Goal: Obtain resource: Download file/media

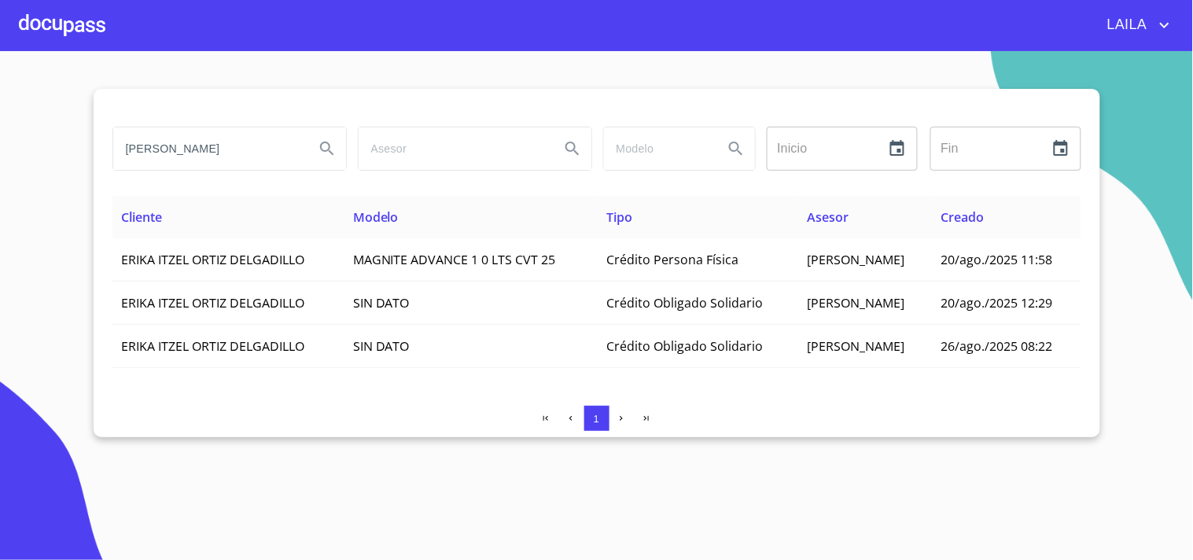
click at [179, 150] on input "[PERSON_NAME]" at bounding box center [207, 148] width 189 height 42
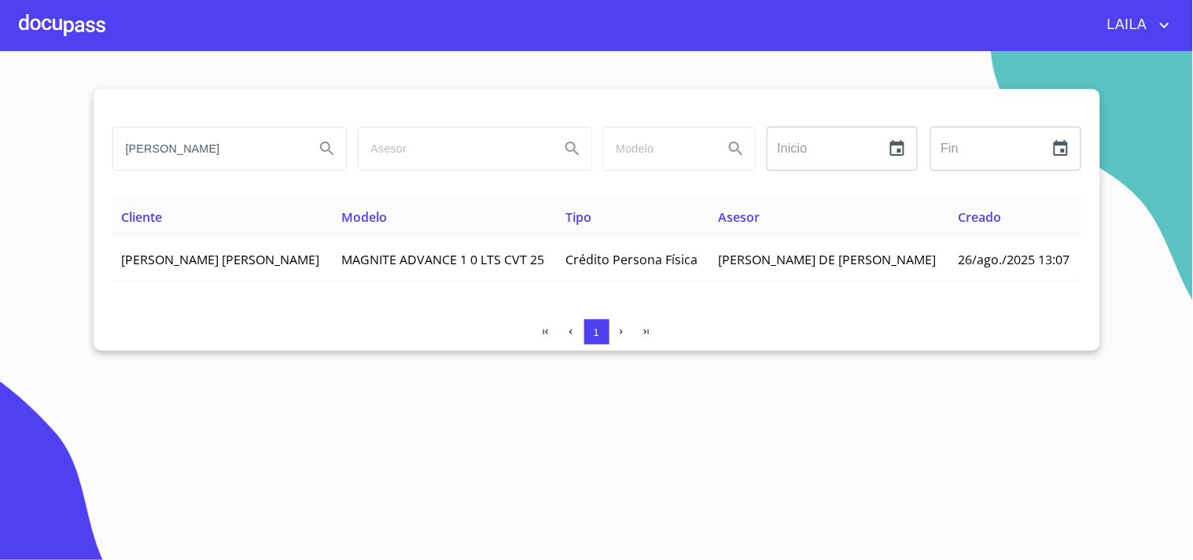
click at [247, 174] on div "[PERSON_NAME]" at bounding box center [228, 148] width 245 height 57
click at [250, 160] on input "[PERSON_NAME]" at bounding box center [207, 148] width 189 height 42
type input "[PERSON_NAME]"
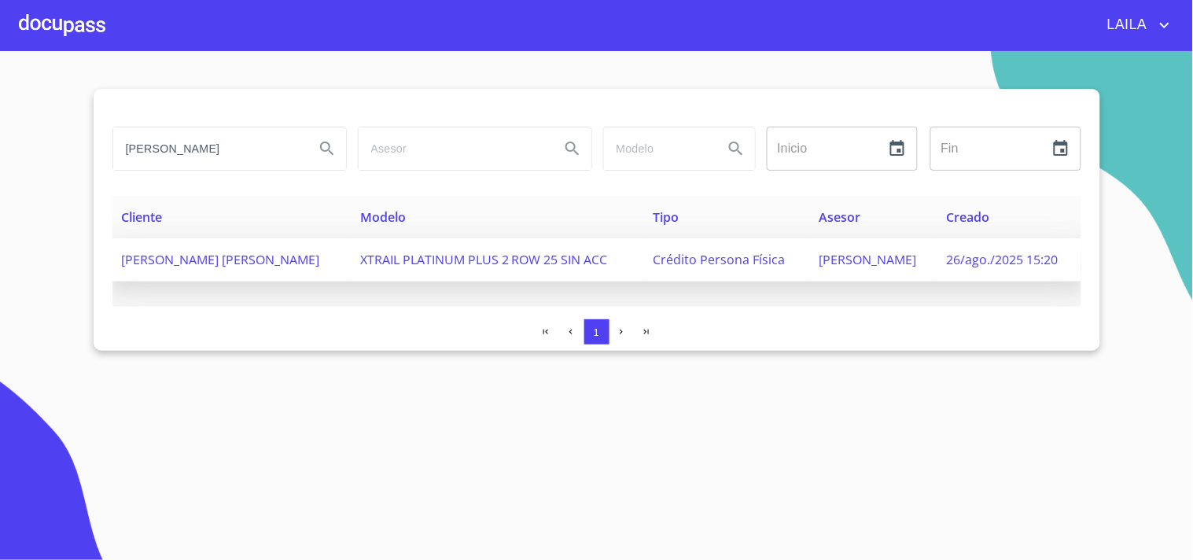
click at [303, 253] on span "[PERSON_NAME] [PERSON_NAME]" at bounding box center [221, 259] width 198 height 17
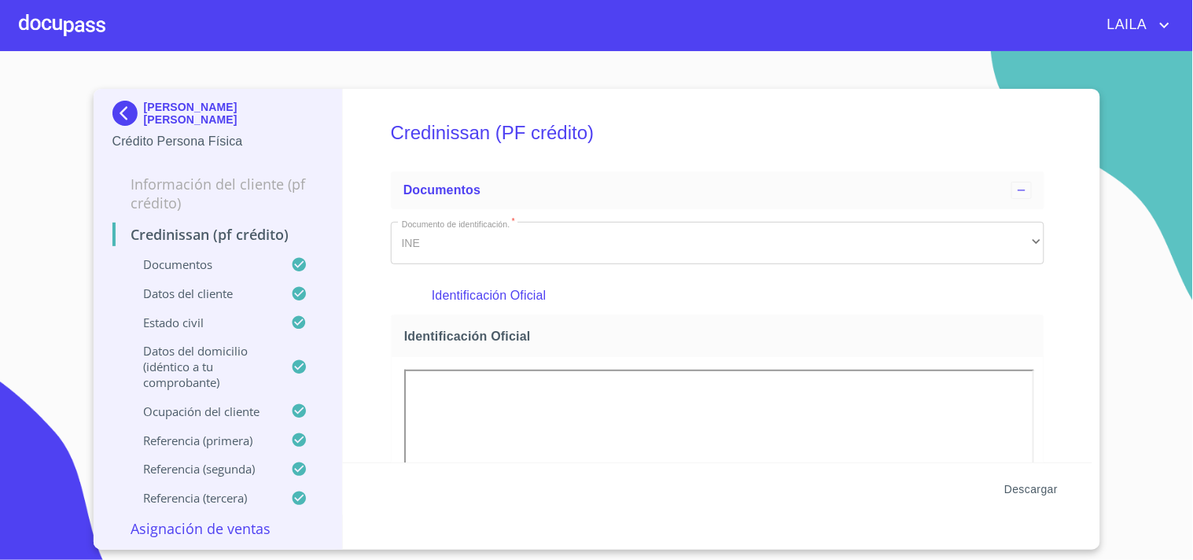
click at [1031, 493] on span "Descargar" at bounding box center [1030, 490] width 53 height 20
click at [136, 108] on img at bounding box center [127, 113] width 31 height 25
